Goal: Navigation & Orientation: Find specific page/section

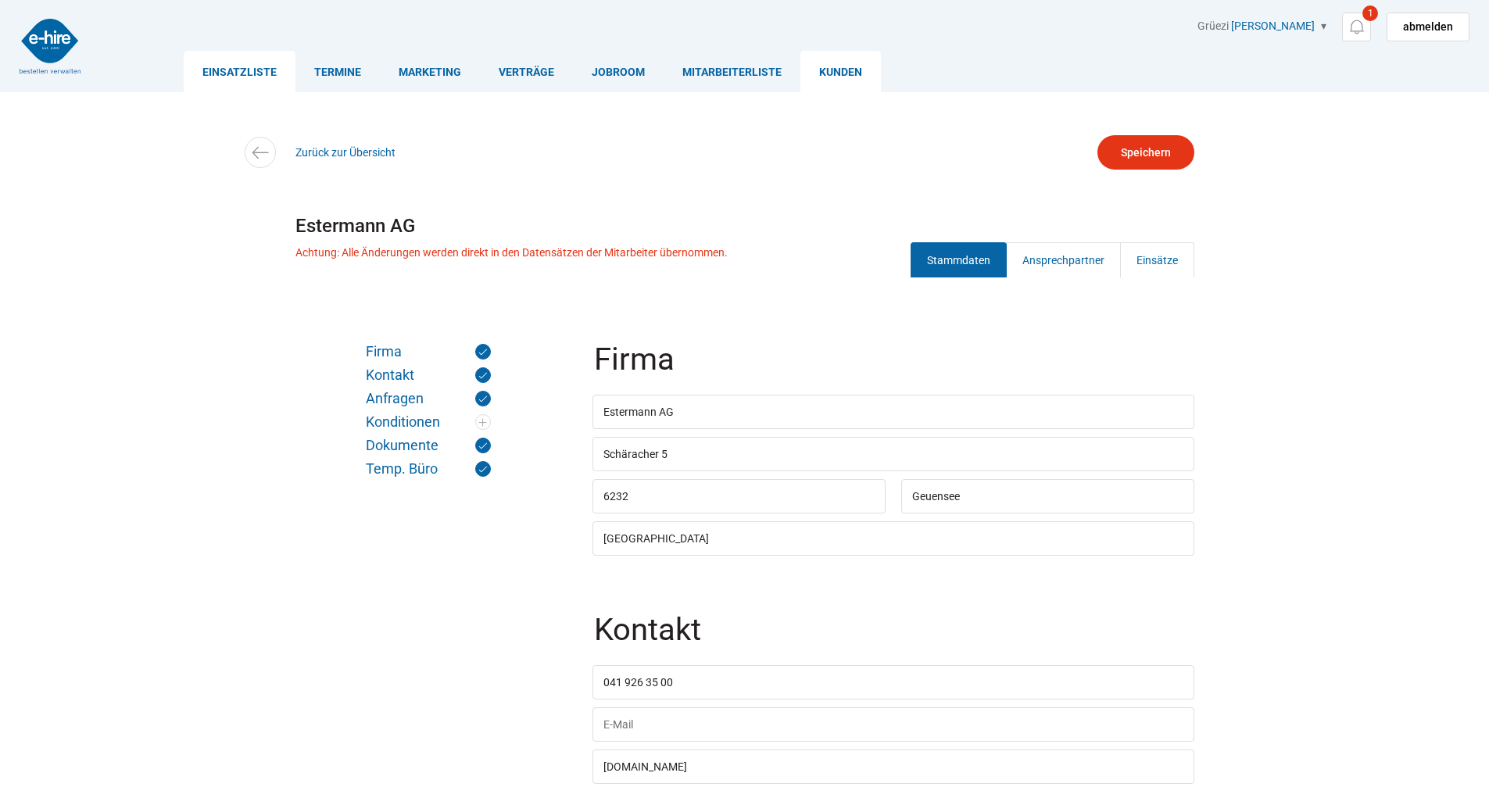
click at [252, 71] on link "Einsatzliste" at bounding box center [240, 72] width 111 height 41
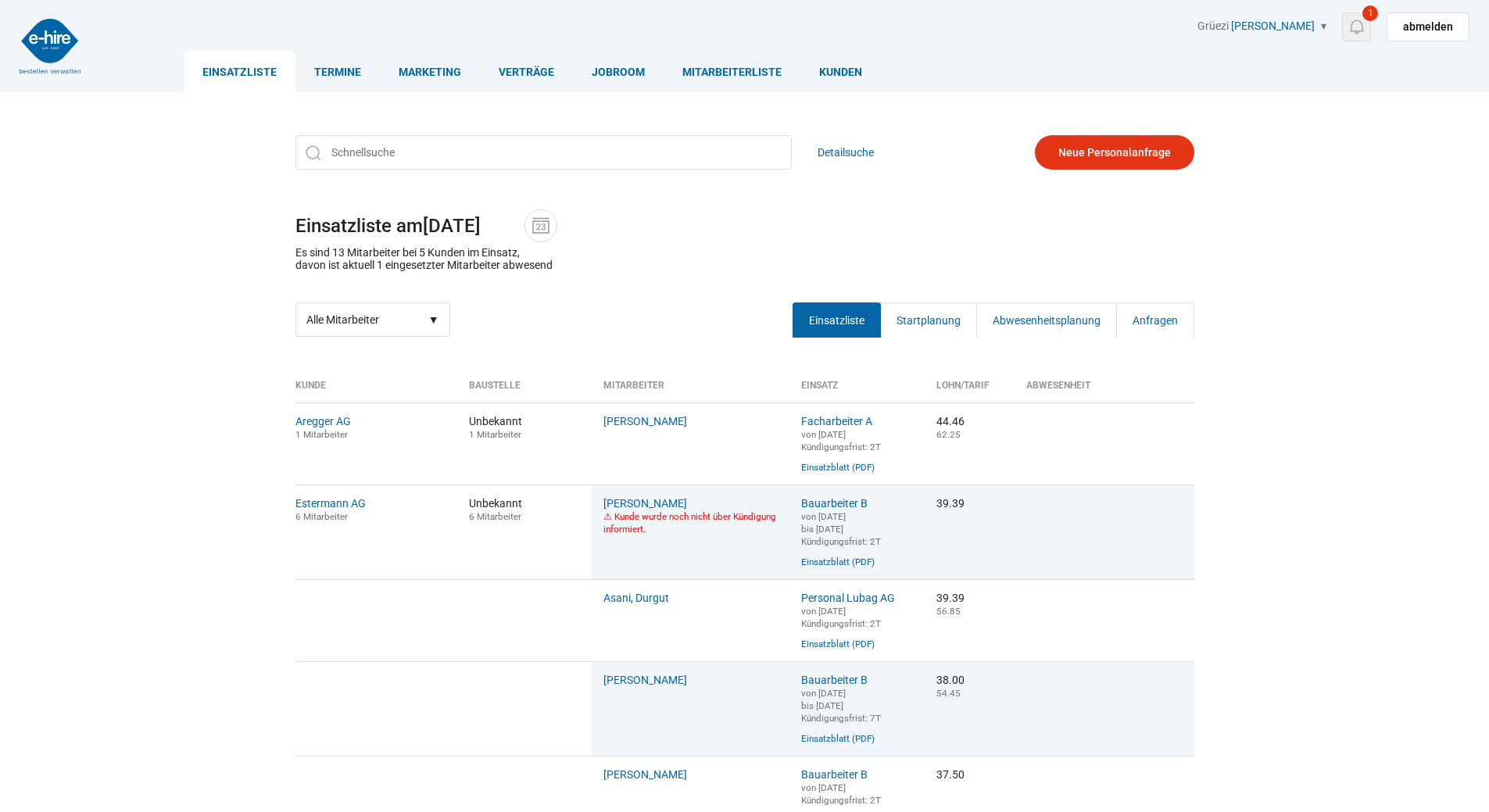
click at [1366, 27] on img at bounding box center [1357, 27] width 20 height 20
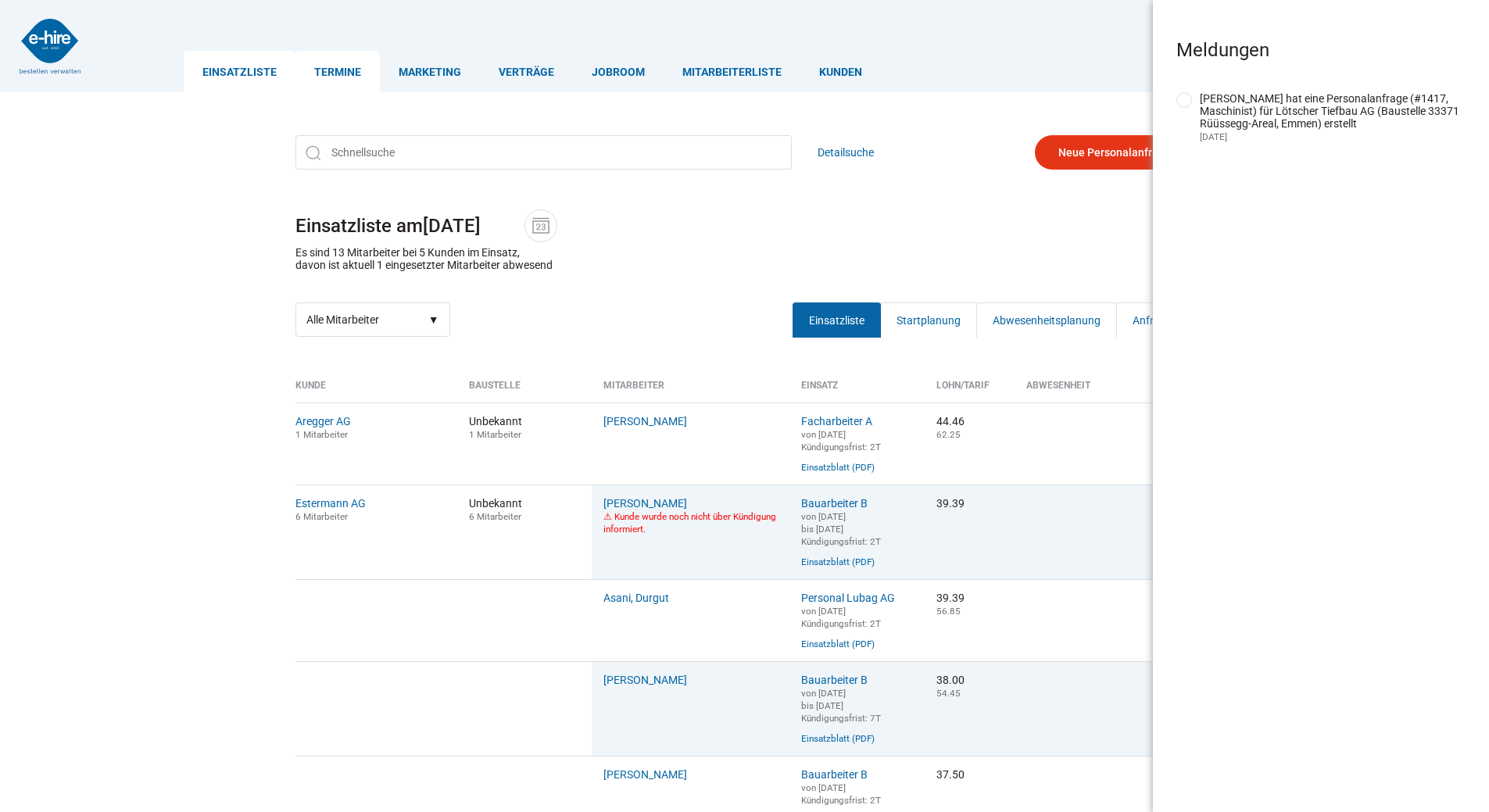
click at [325, 75] on link "Termine" at bounding box center [338, 72] width 84 height 41
